Goal: Navigation & Orientation: Find specific page/section

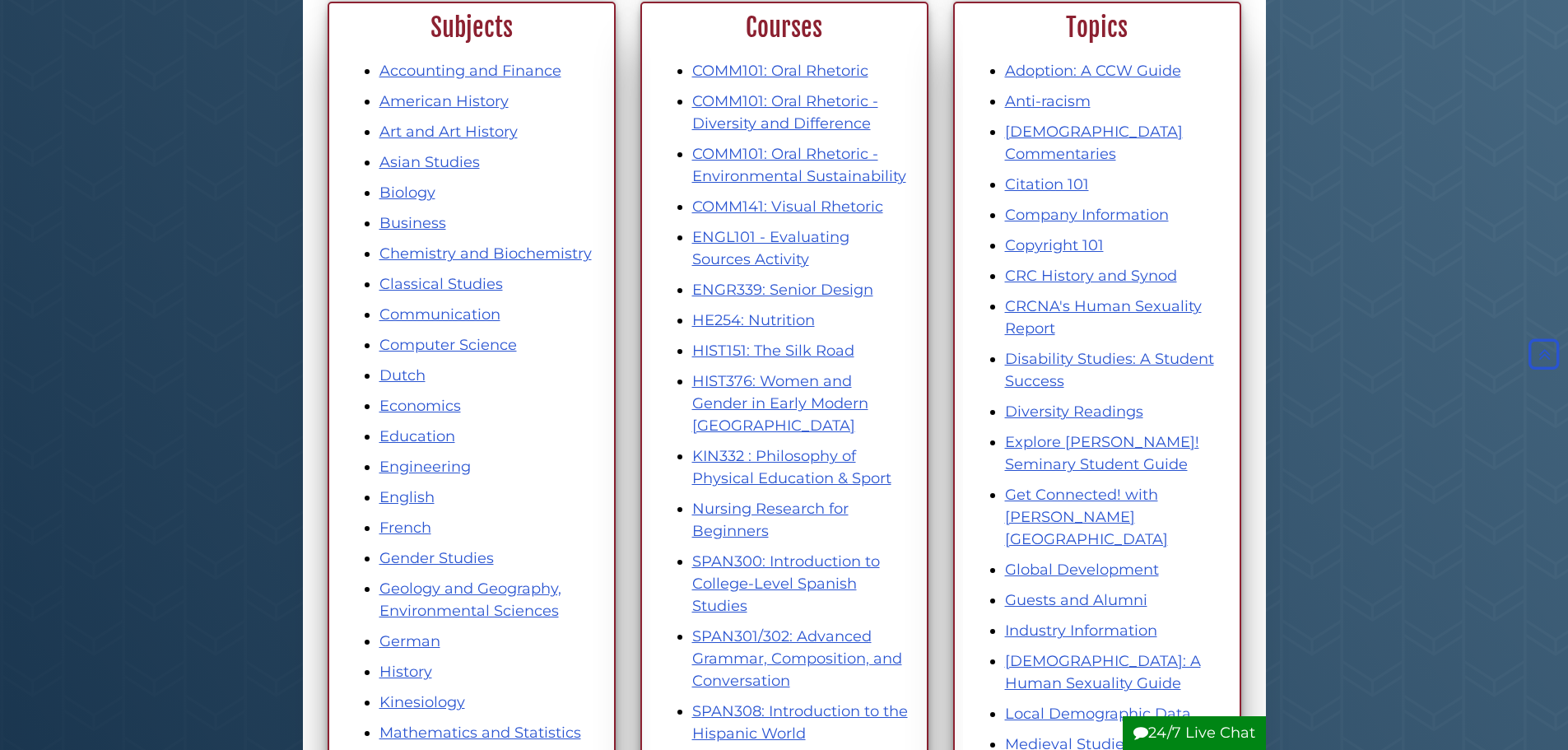
scroll to position [247, 0]
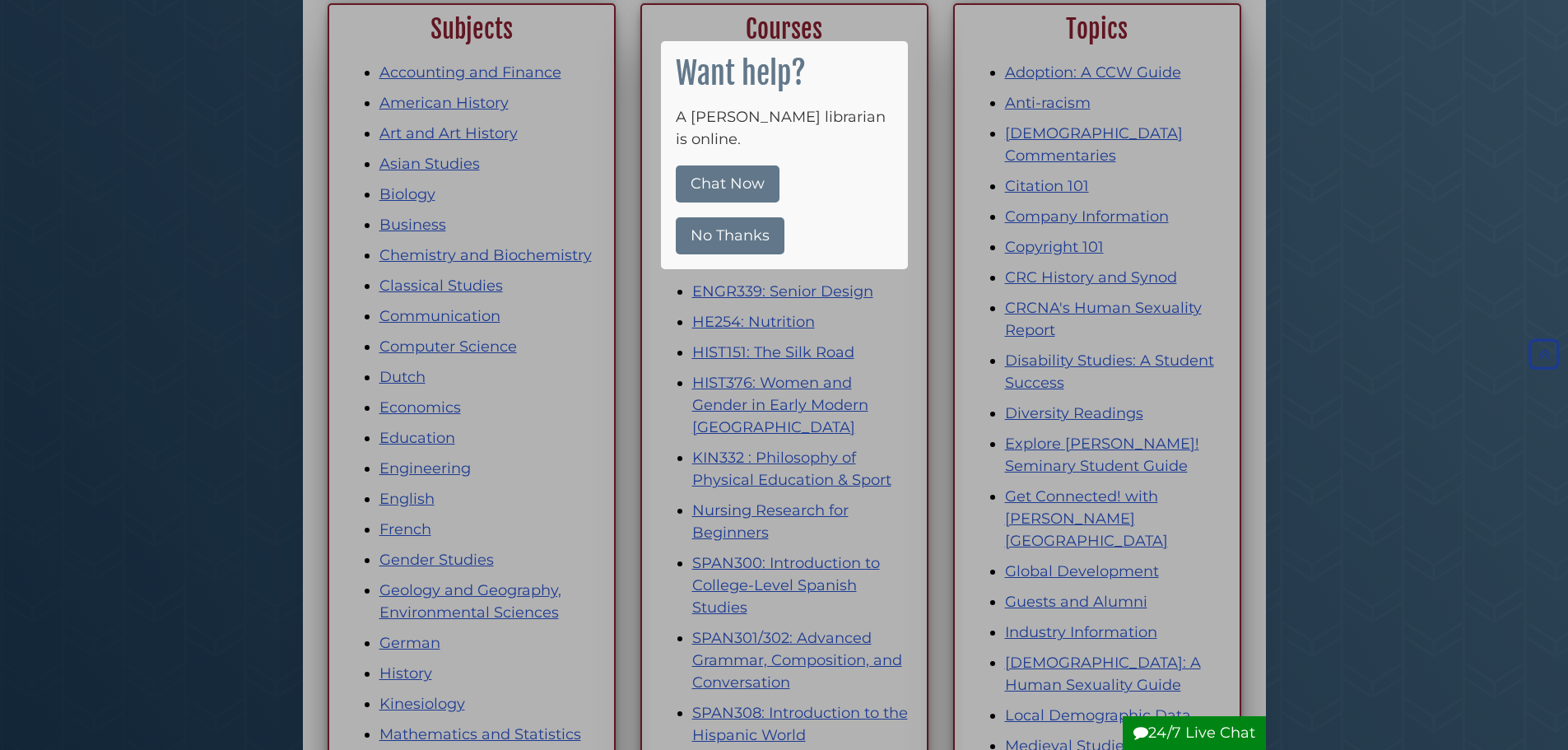
click at [708, 217] on button "No Thanks" at bounding box center [730, 236] width 109 height 37
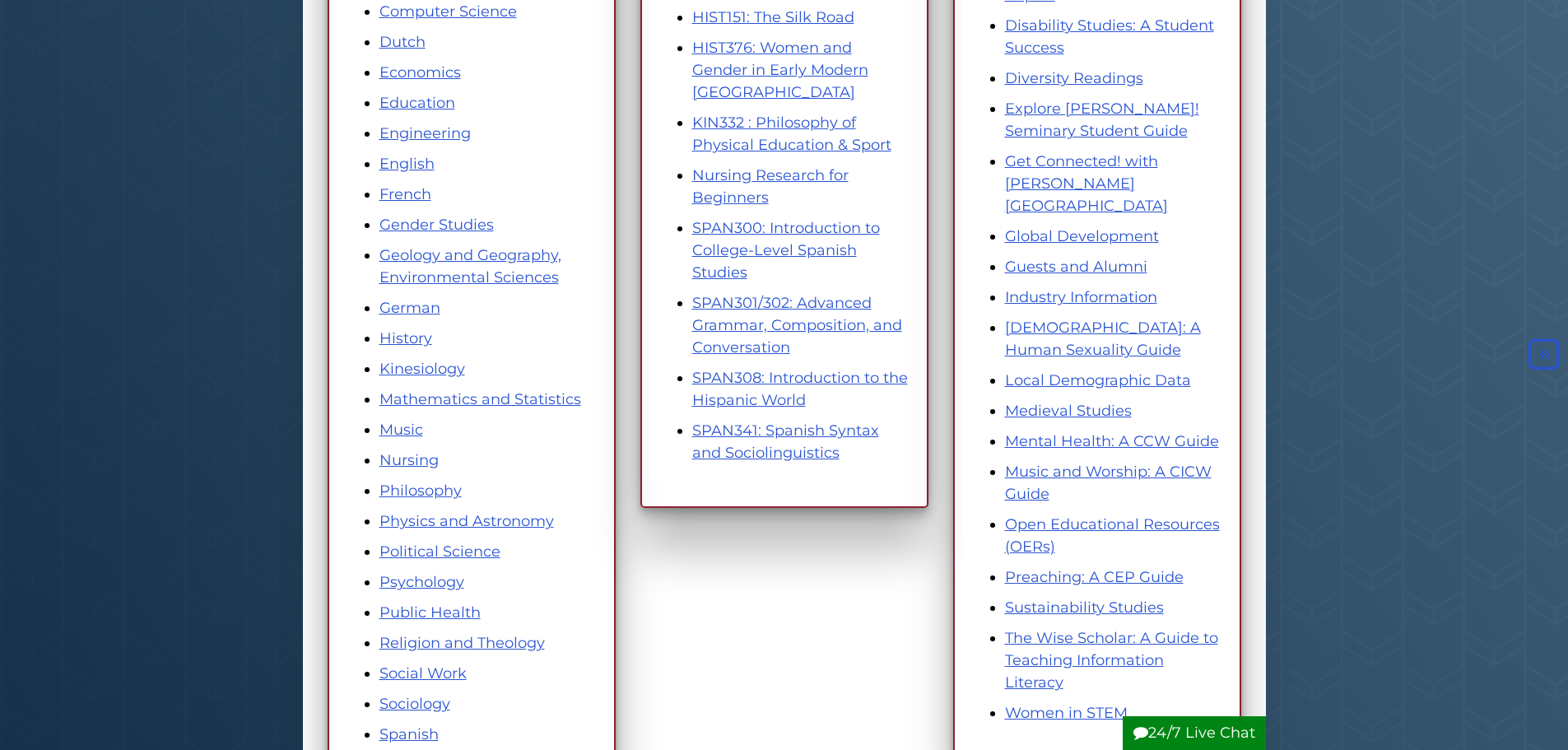
scroll to position [576, 0]
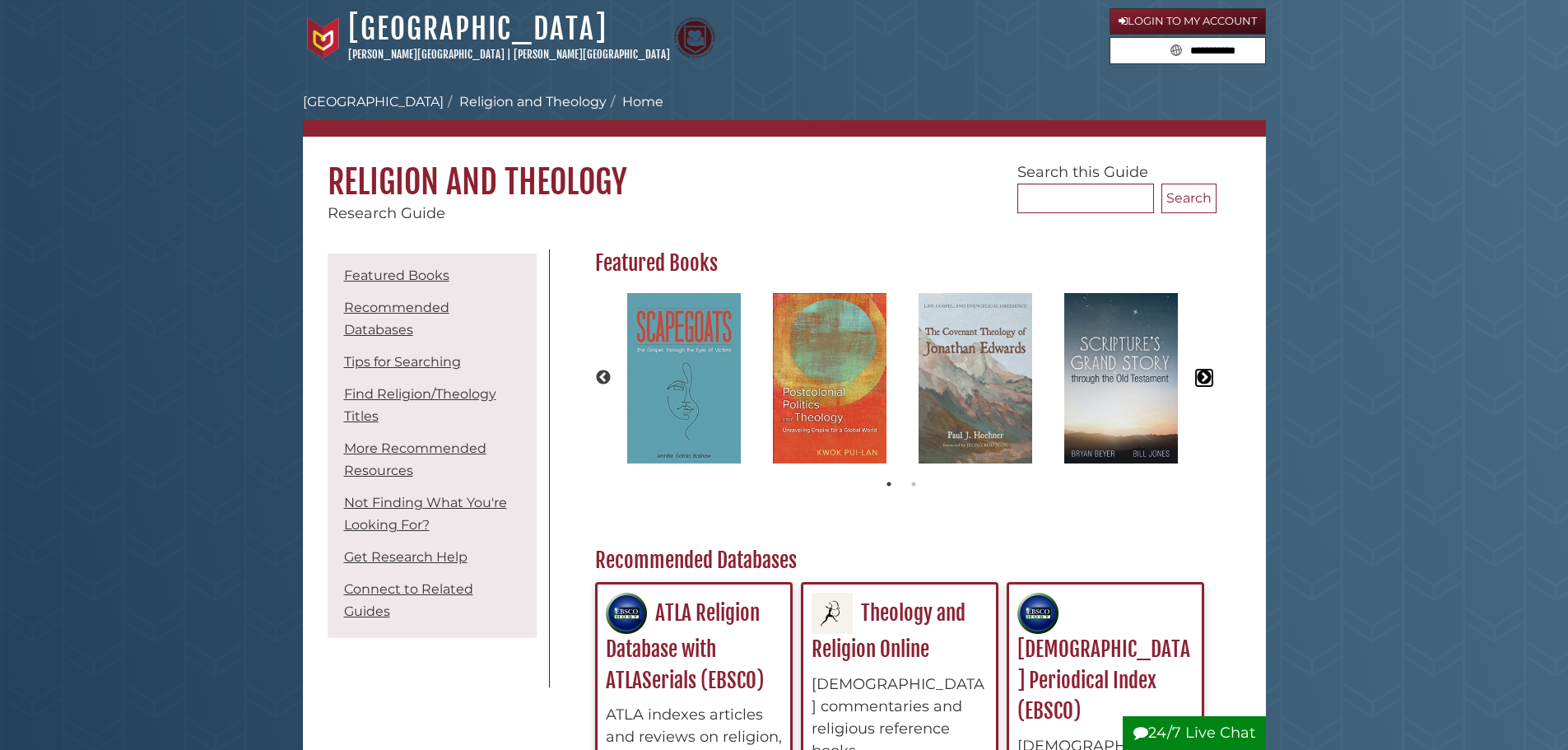
click at [1199, 372] on button "Next" at bounding box center [1204, 378] width 17 height 17
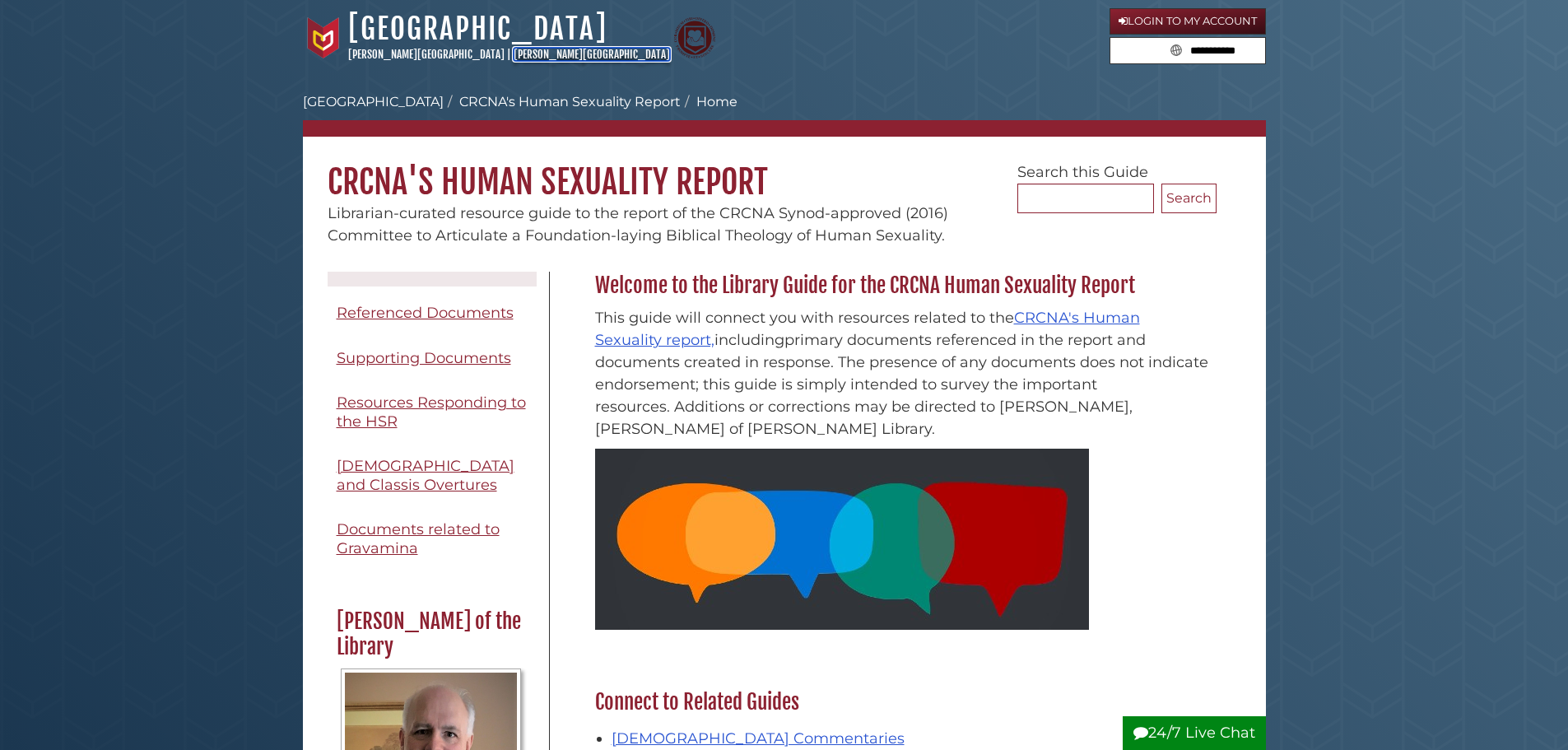
click at [513, 49] on link "[PERSON_NAME][GEOGRAPHIC_DATA]" at bounding box center [591, 54] width 156 height 13
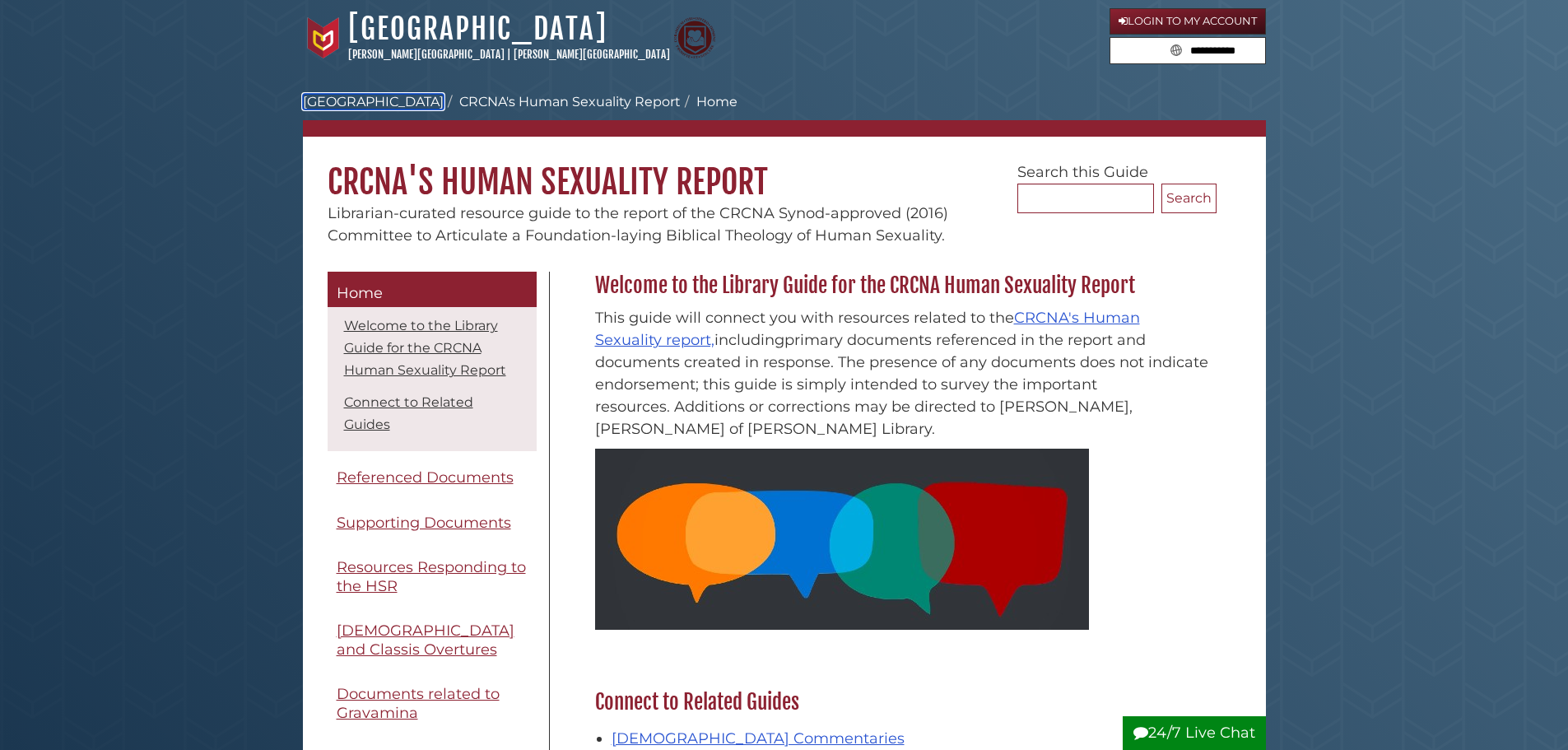
click at [326, 101] on link "[GEOGRAPHIC_DATA]" at bounding box center [373, 101] width 140 height 16
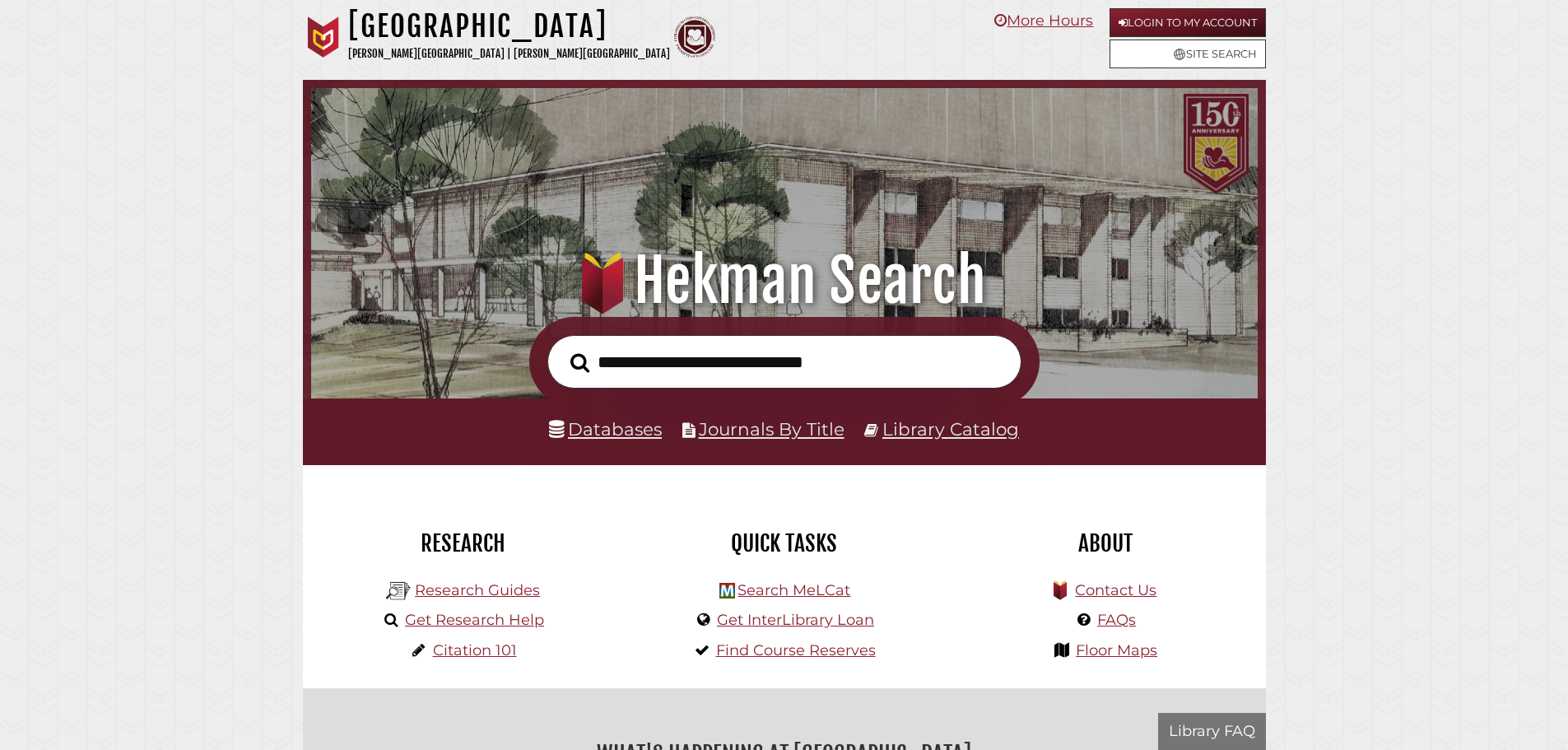
scroll to position [312, 938]
click at [488, 593] on link "Research Guides" at bounding box center [477, 589] width 125 height 18
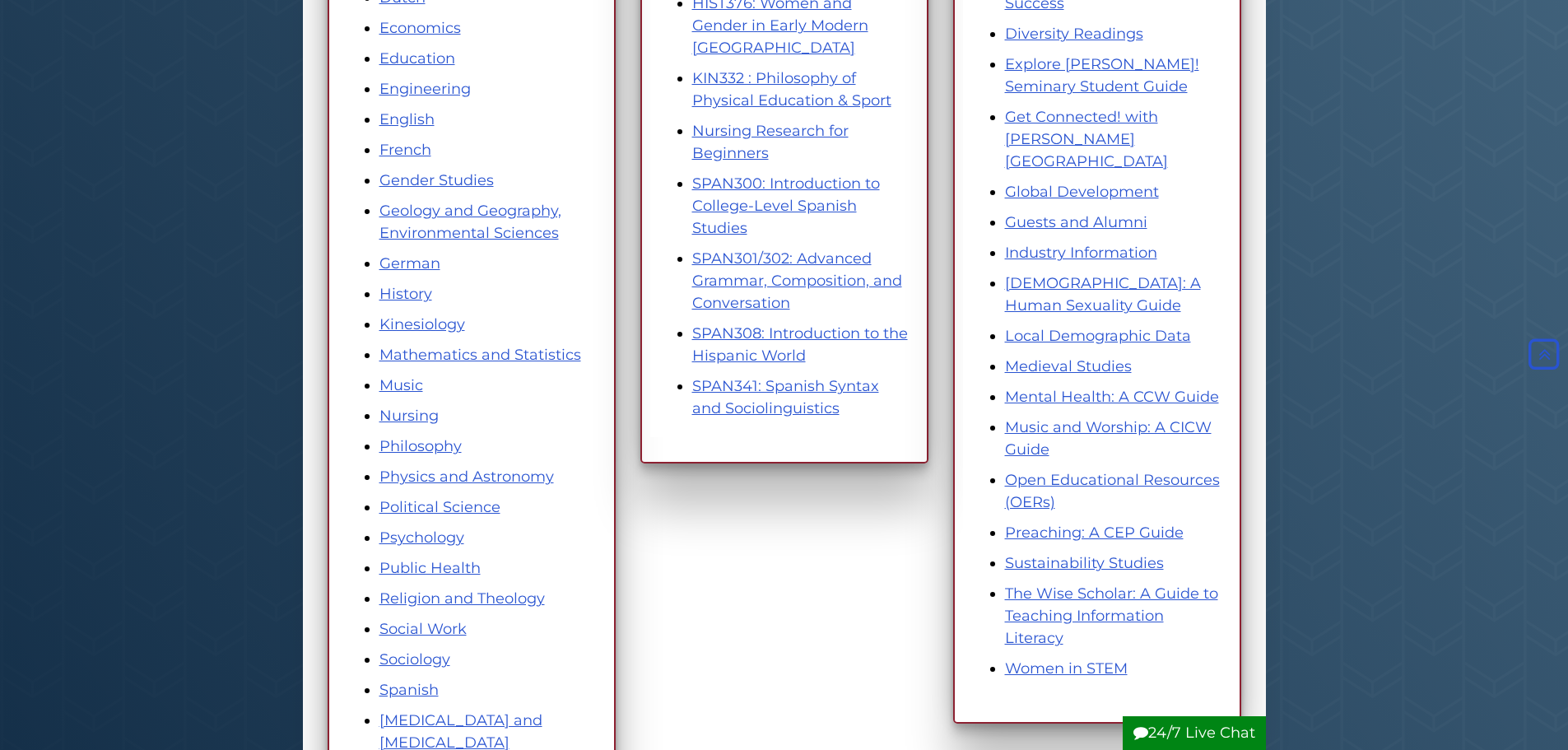
scroll to position [658, 0]
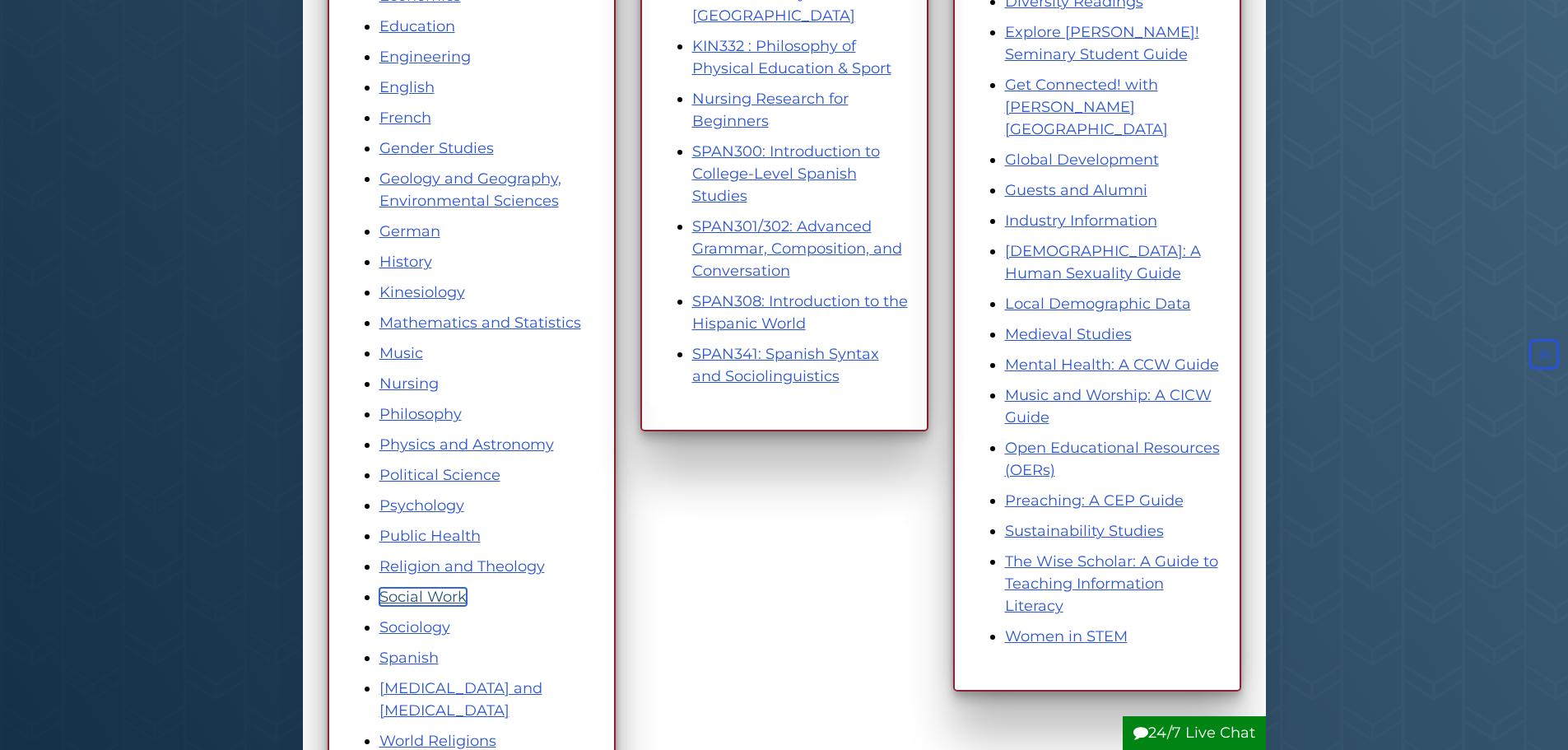
click at [415, 603] on link "Social Work" at bounding box center [423, 596] width 87 height 18
